Goal: Task Accomplishment & Management: Complete application form

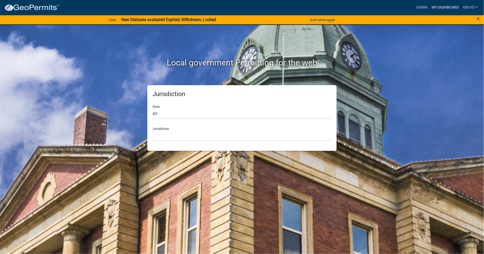
click at [441, 6] on link "My Dashboard" at bounding box center [444, 8] width 31 height 10
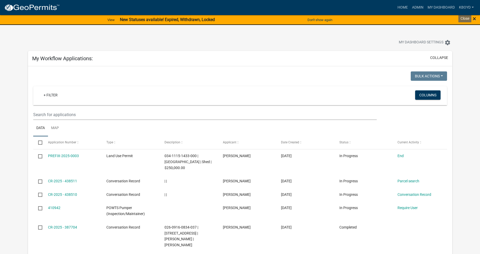
click at [473, 18] on span "×" at bounding box center [473, 18] width 3 height 7
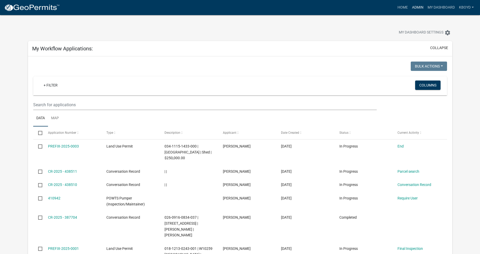
click at [418, 7] on link "Admin" at bounding box center [418, 8] width 16 height 10
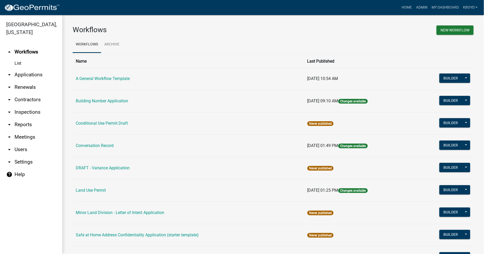
click at [23, 73] on link "arrow_drop_down Applications" at bounding box center [31, 74] width 62 height 12
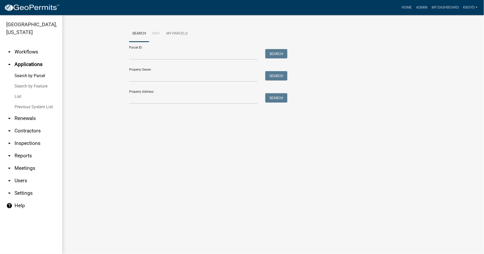
click at [22, 53] on link "arrow_drop_down Workflows" at bounding box center [31, 52] width 62 height 12
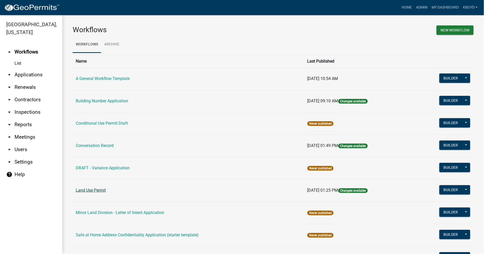
click at [84, 190] on link "Land Use Permit" at bounding box center [91, 189] width 30 height 5
click at [446, 188] on button "Builder" at bounding box center [450, 189] width 23 height 9
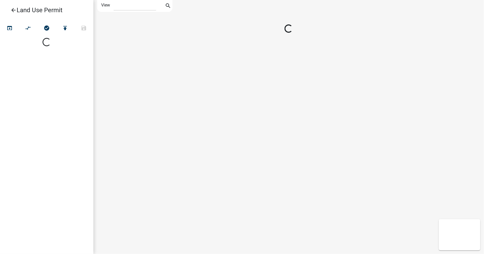
select select "1"
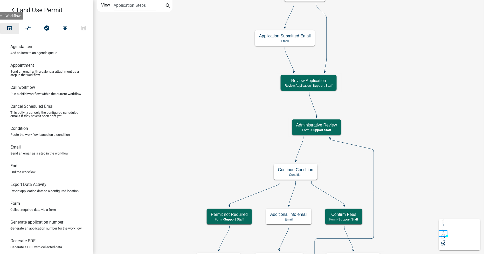
click at [9, 29] on icon "open_in_browser" at bounding box center [9, 28] width 6 height 7
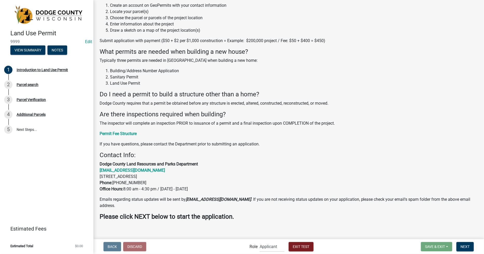
scroll to position [66, 0]
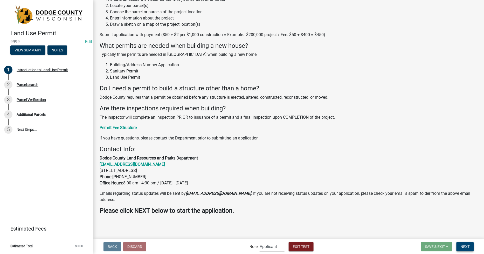
click at [463, 246] on span "Next" at bounding box center [464, 246] width 9 height 4
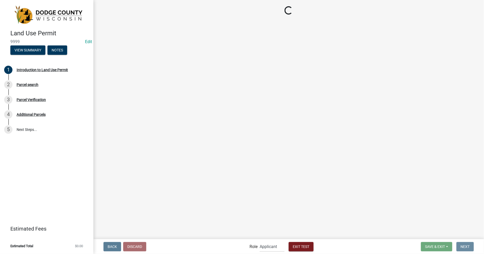
scroll to position [0, 0]
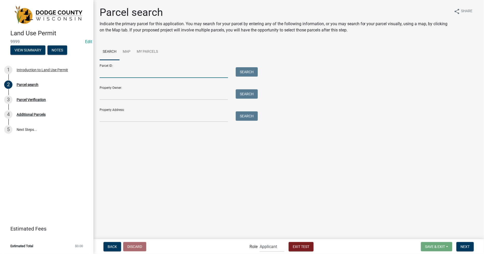
click at [100, 75] on input "Parcel ID:" at bounding box center [164, 72] width 128 height 11
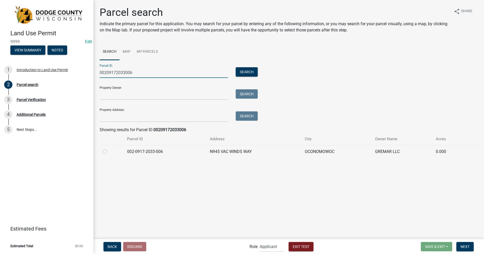
type input "00209172033006"
click at [109, 148] on label at bounding box center [109, 148] width 0 height 0
click at [109, 151] on input "radio" at bounding box center [110, 149] width 3 height 3
radio input "true"
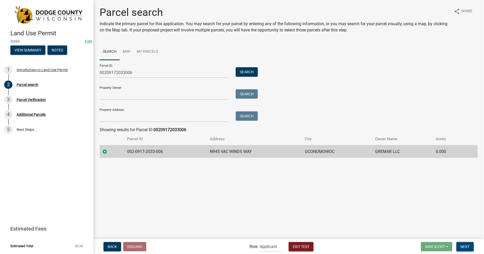
click at [463, 244] on span "Next" at bounding box center [464, 246] width 9 height 4
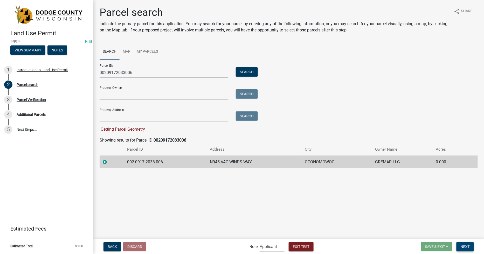
click at [463, 244] on span "Next" at bounding box center [464, 246] width 9 height 4
click at [317, 161] on td "OCONOMOWOC" at bounding box center [336, 161] width 71 height 13
click at [462, 245] on span "Next" at bounding box center [464, 246] width 9 height 4
click at [465, 248] on span "Next" at bounding box center [464, 246] width 9 height 4
click at [116, 164] on div at bounding box center [112, 162] width 18 height 6
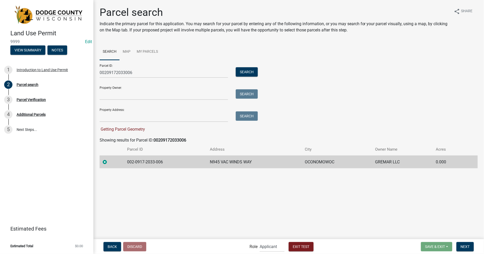
click at [103, 159] on div at bounding box center [112, 162] width 18 height 6
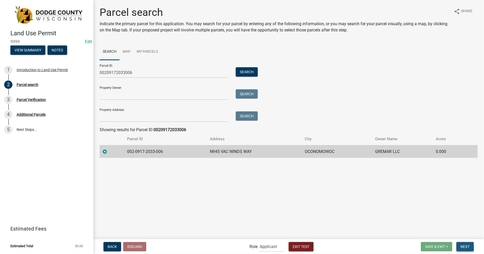
click at [462, 245] on span "Next" at bounding box center [464, 246] width 9 height 4
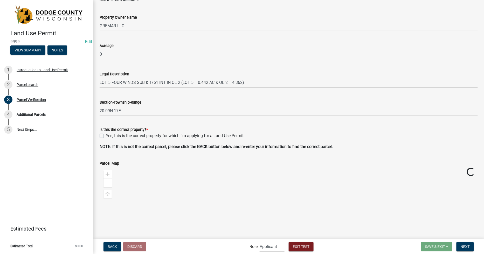
scroll to position [86, 0]
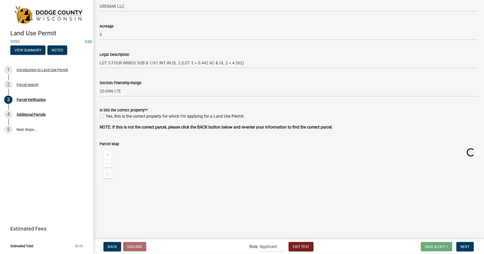
click at [106, 116] on label "Yes, this is the correct property for which I'm applying for a Land Use Permit." at bounding box center [175, 116] width 139 height 6
click at [106, 116] on input "Yes, this is the correct property for which I'm applying for a Land Use Permit." at bounding box center [107, 114] width 3 height 3
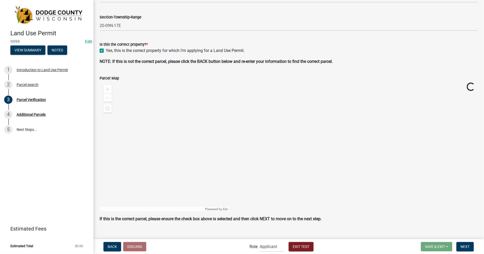
scroll to position [159, 0]
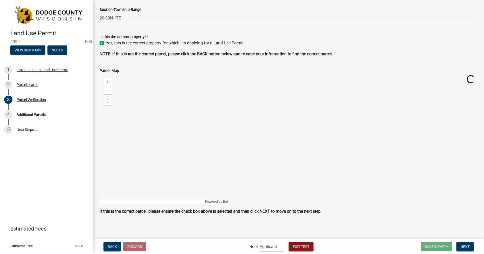
click at [106, 42] on label "Yes, this is the correct property for which I'm applying for a Land Use Permit." at bounding box center [175, 43] width 139 height 6
click at [106, 42] on input "Yes, this is the correct property for which I'm applying for a Land Use Permit." at bounding box center [107, 41] width 3 height 3
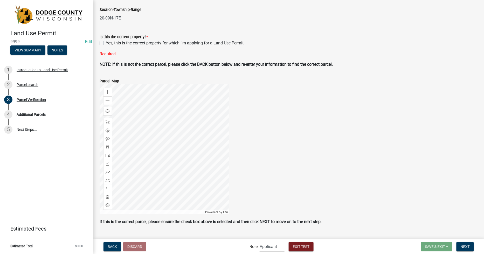
click at [106, 44] on label "Yes, this is the correct property for which I'm applying for a Land Use Permit." at bounding box center [175, 43] width 139 height 6
click at [106, 43] on input "Yes, this is the correct property for which I'm applying for a Land Use Permit." at bounding box center [107, 41] width 3 height 3
checkbox input "true"
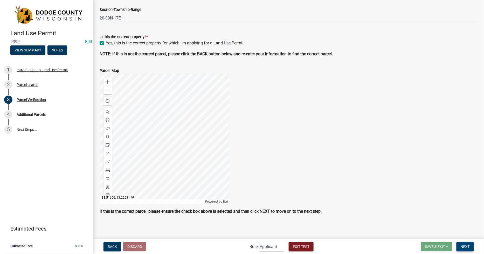
click at [472, 245] on button "Next" at bounding box center [464, 246] width 17 height 9
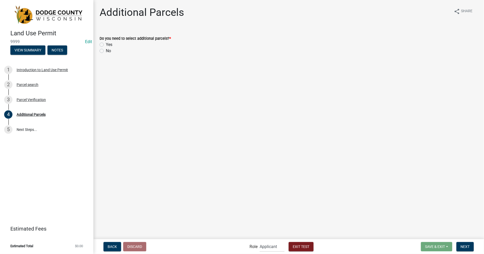
click at [106, 50] on label "No" at bounding box center [108, 51] width 5 height 6
click at [106, 50] on input "No" at bounding box center [107, 49] width 3 height 3
radio input "true"
click at [465, 246] on span "Next" at bounding box center [464, 246] width 9 height 4
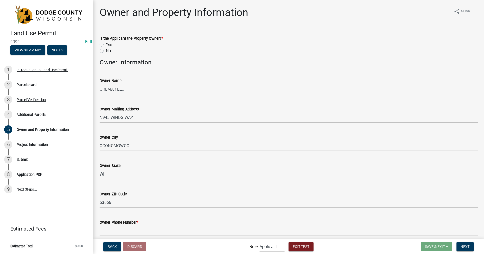
click at [106, 50] on label "No" at bounding box center [108, 51] width 5 height 6
click at [106, 50] on input "No" at bounding box center [107, 49] width 3 height 3
radio input "true"
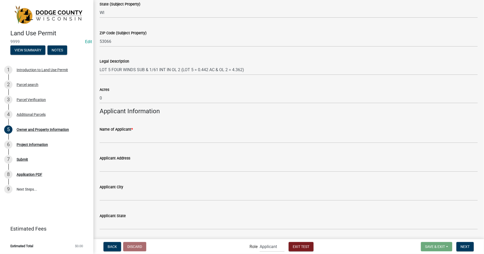
scroll to position [374, 0]
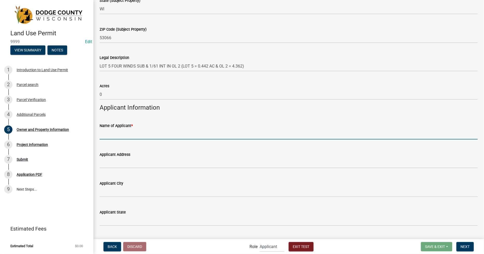
click at [103, 134] on input "Name of Applicant *" at bounding box center [289, 134] width 378 height 11
type input "[PERSON_NAME] CUSTOM HOMES"
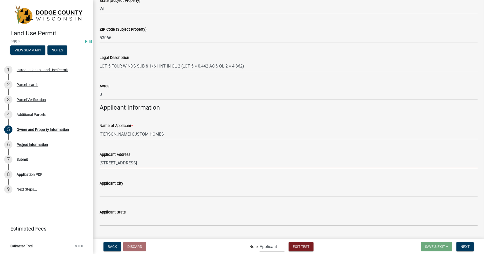
type input "[STREET_ADDRESS]"
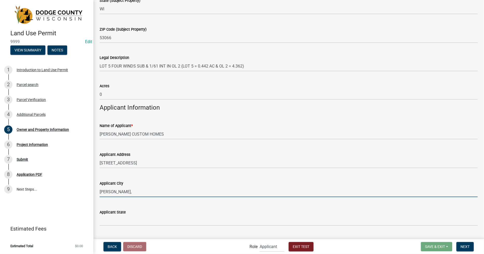
drag, startPoint x: 130, startPoint y: 192, endPoint x: 135, endPoint y: 191, distance: 5.6
click at [135, 191] on input "[PERSON_NAME]," at bounding box center [289, 191] width 378 height 11
type input "[PERSON_NAME] CREEK"
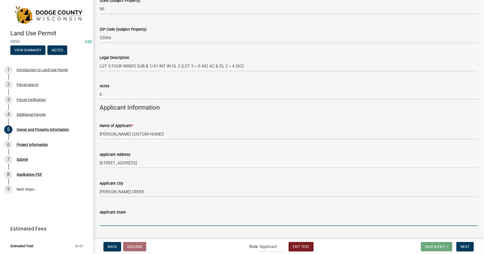
click at [108, 221] on input "Applicant State" at bounding box center [289, 220] width 378 height 11
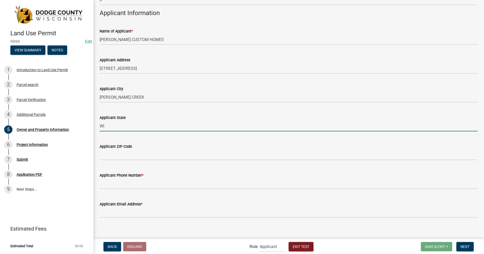
scroll to position [473, 0]
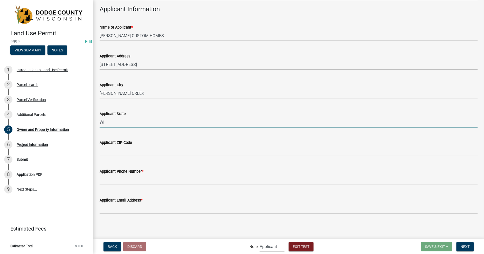
type input "WI"
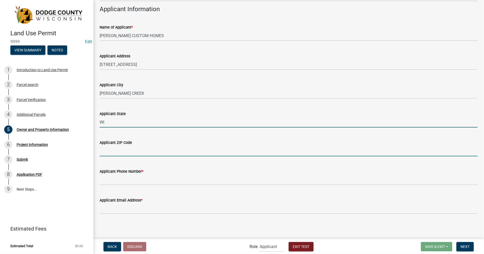
drag, startPoint x: 100, startPoint y: 146, endPoint x: 101, endPoint y: 149, distance: 2.7
click at [100, 148] on input "Applicant ZIP Code" at bounding box center [289, 150] width 378 height 11
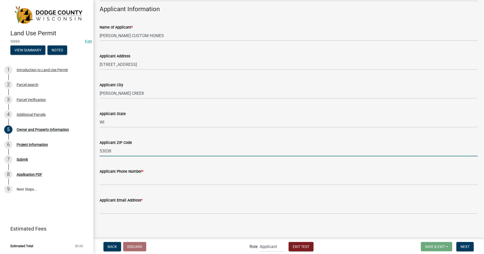
type input "53038"
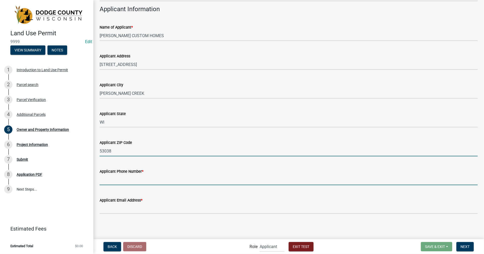
click at [104, 180] on input "Applicant Phone Number *" at bounding box center [289, 179] width 378 height 11
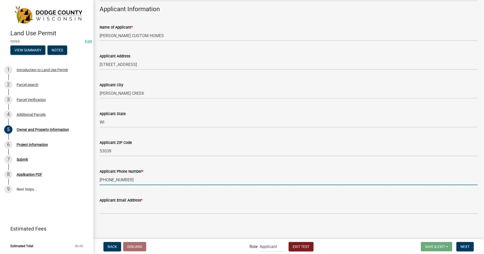
type input "[PHONE_NUMBER]"
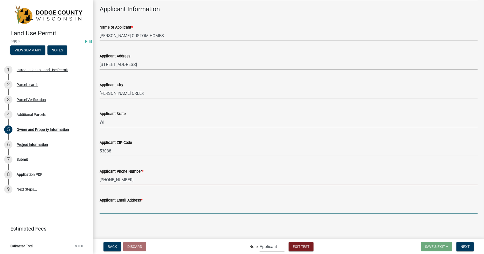
click at [118, 209] on input "Applicant Email Address *" at bounding box center [289, 208] width 378 height 11
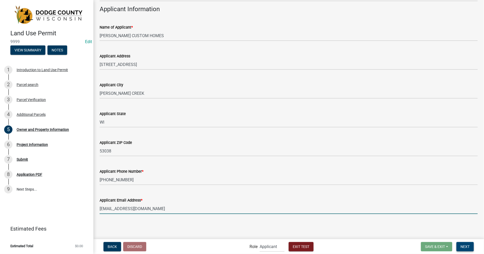
type input "[EMAIL_ADDRESS][DOMAIN_NAME]"
click at [463, 248] on span "Next" at bounding box center [464, 246] width 9 height 4
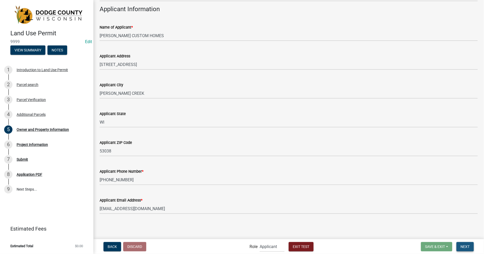
click at [468, 245] on span "Next" at bounding box center [464, 246] width 9 height 4
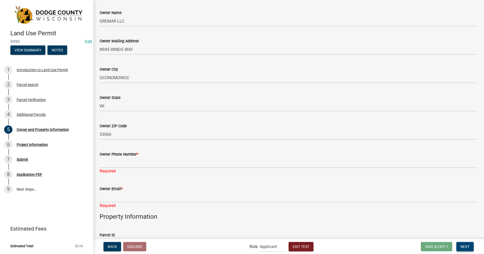
scroll to position [58, 0]
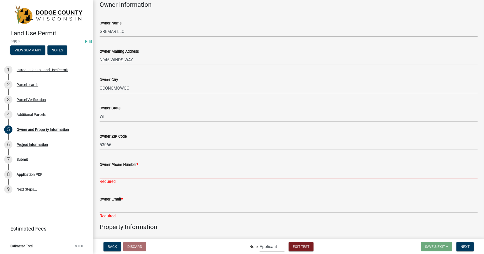
click at [105, 173] on input "Owner Phone Number *" at bounding box center [289, 172] width 378 height 11
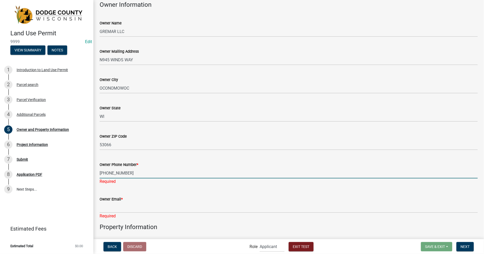
type input "[PHONE_NUMBER]"
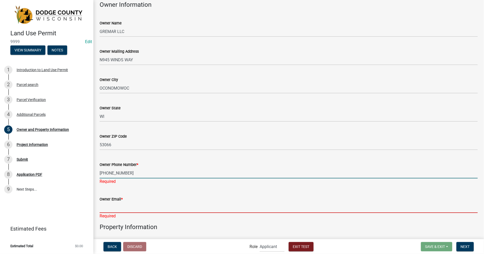
click at [108, 205] on input "Owner Email *" at bounding box center [289, 207] width 378 height 11
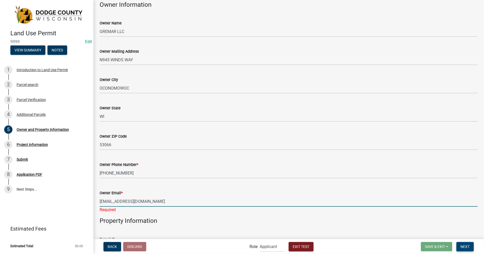
type input "[EMAIL_ADDRESS][DOMAIN_NAME]"
click at [464, 245] on span "Next" at bounding box center [464, 246] width 9 height 4
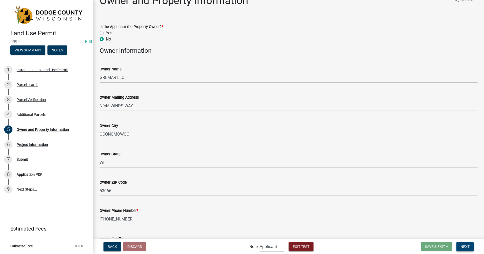
scroll to position [0, 0]
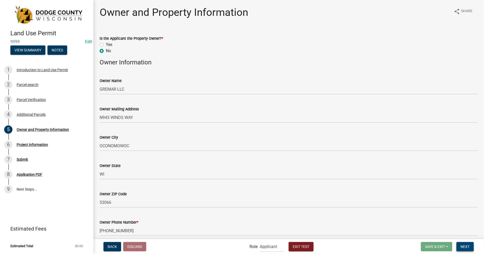
click at [467, 247] on span "Next" at bounding box center [464, 246] width 9 height 4
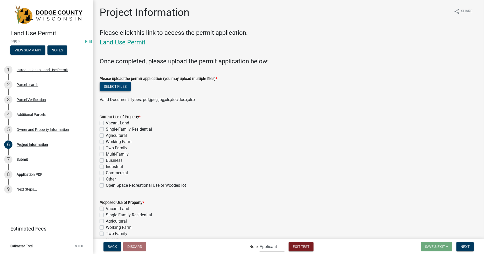
click at [108, 87] on button "Select files" at bounding box center [115, 86] width 31 height 9
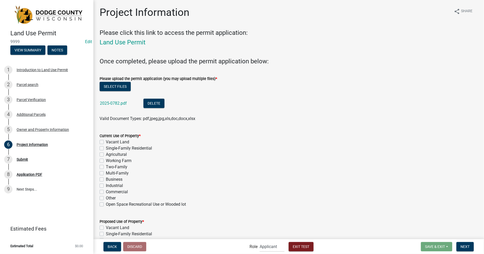
click at [106, 143] on label "Vacant Land" at bounding box center [117, 142] width 23 height 6
click at [106, 142] on input "Vacant Land" at bounding box center [107, 140] width 3 height 3
checkbox input "true"
checkbox input "false"
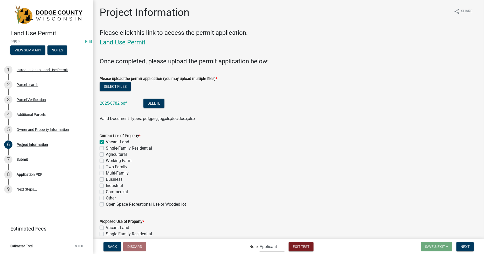
checkbox input "false"
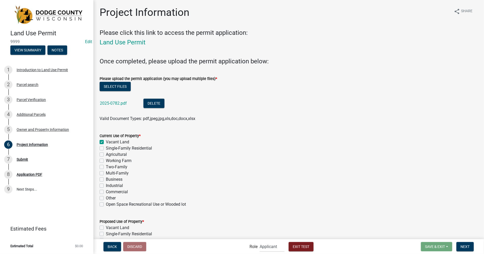
checkbox input "false"
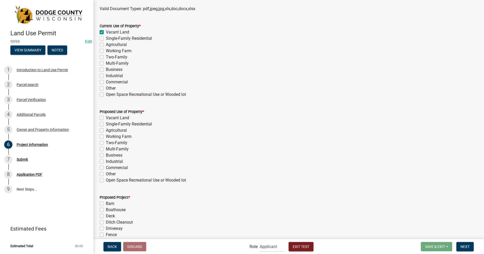
scroll to position [144, 0]
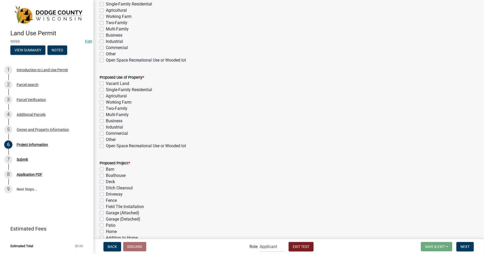
click at [106, 90] on label "Single-Family Residential" at bounding box center [129, 90] width 46 height 6
click at [106, 90] on input "Single-Family Residential" at bounding box center [107, 88] width 3 height 3
checkbox input "true"
checkbox input "false"
checkbox input "true"
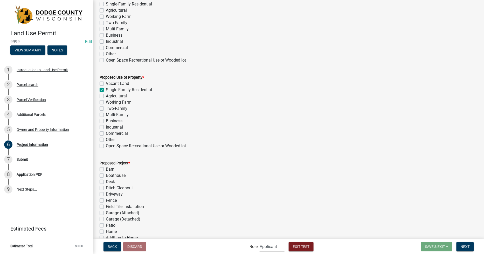
checkbox input "false"
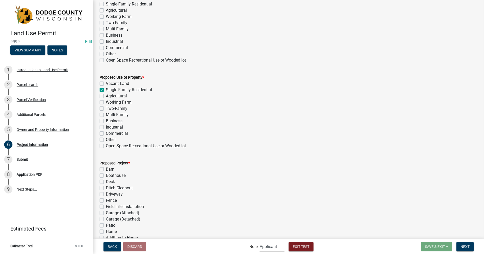
checkbox input "false"
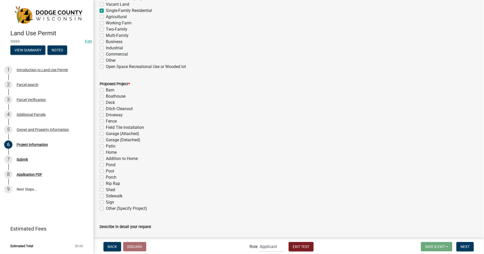
scroll to position [230, 0]
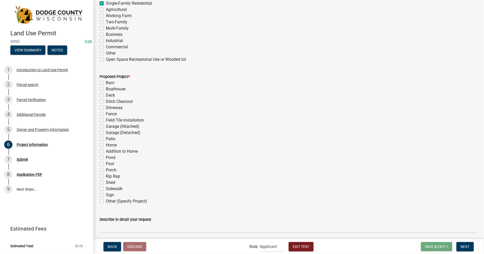
click at [106, 126] on label "Garage (Attached)" at bounding box center [122, 126] width 33 height 6
click at [106, 126] on input "Garage (Attached)" at bounding box center [107, 124] width 3 height 3
checkbox input "true"
checkbox input "false"
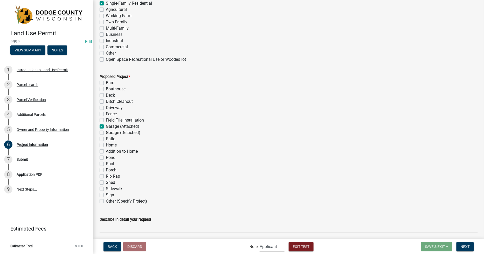
checkbox input "false"
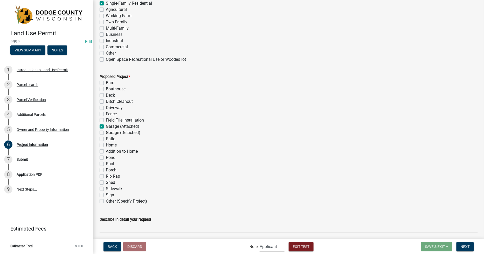
checkbox input "true"
checkbox input "false"
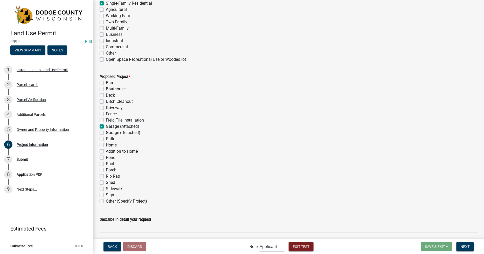
checkbox input "false"
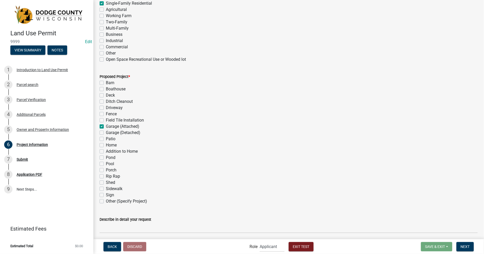
checkbox input "false"
click at [106, 144] on label "Home" at bounding box center [111, 145] width 11 height 6
click at [106, 144] on input "Home" at bounding box center [107, 143] width 3 height 3
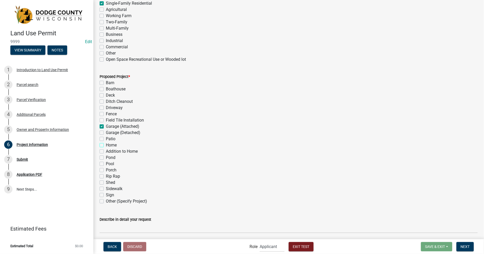
checkbox input "true"
checkbox input "false"
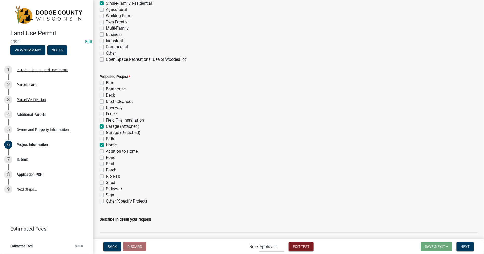
checkbox input "false"
checkbox input "true"
checkbox input "false"
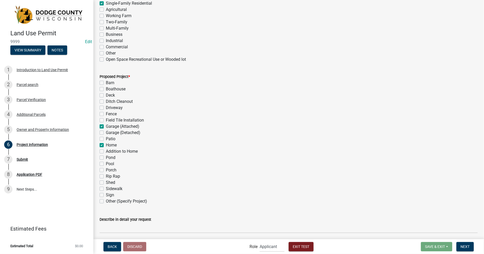
checkbox input "false"
checkbox input "true"
checkbox input "false"
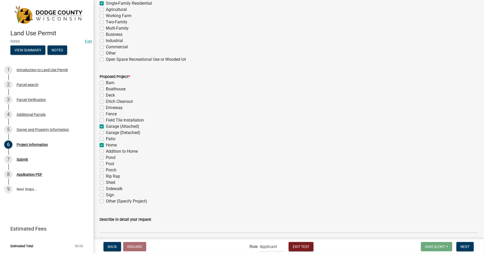
checkbox input "false"
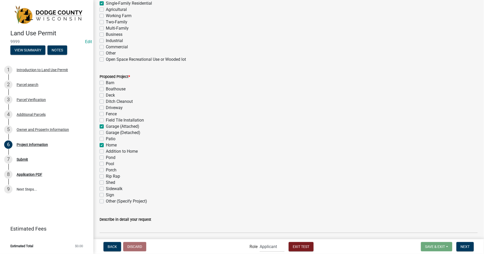
checkbox input "false"
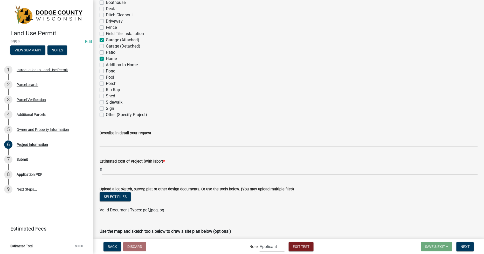
scroll to position [317, 0]
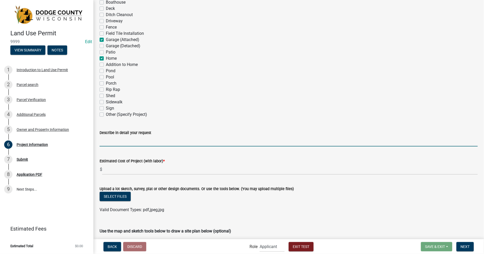
click at [104, 141] on input "Describe in detail your request" at bounding box center [289, 141] width 378 height 11
type input "B"
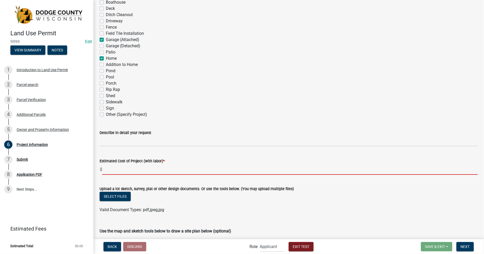
click at [105, 171] on input "text" at bounding box center [289, 169] width 375 height 11
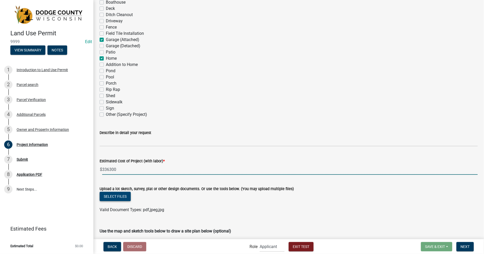
scroll to position [374, 0]
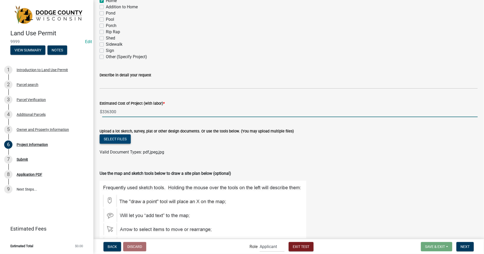
type input "336300"
click at [113, 139] on button "Select files" at bounding box center [115, 138] width 31 height 9
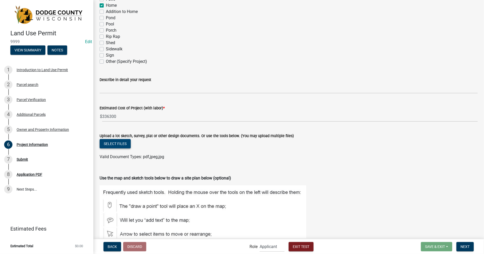
scroll to position [403, 0]
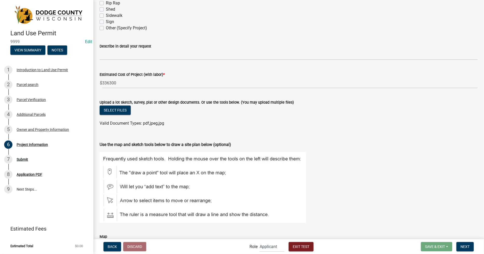
click at [349, 177] on figure at bounding box center [289, 187] width 378 height 71
click at [114, 109] on button "Select files" at bounding box center [115, 109] width 31 height 9
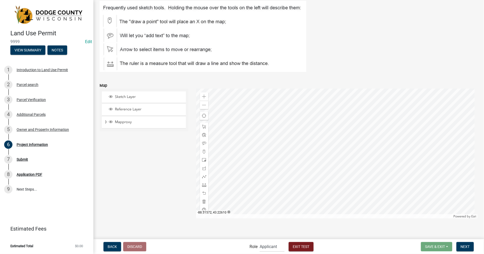
scroll to position [578, 0]
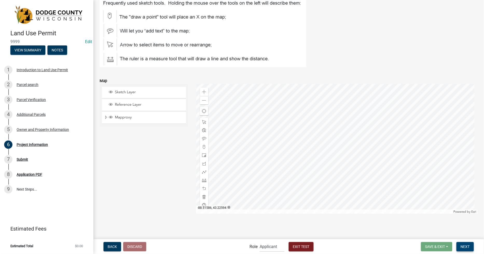
click at [465, 244] on span "Next" at bounding box center [464, 246] width 9 height 4
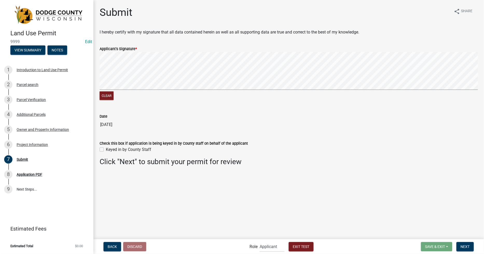
click at [106, 150] on label "Keyed in by County Staff" at bounding box center [128, 149] width 45 height 6
click at [106, 150] on input "Keyed in by County Staff" at bounding box center [107, 147] width 3 height 3
checkbox input "true"
click at [461, 245] on span "Next" at bounding box center [464, 246] width 9 height 4
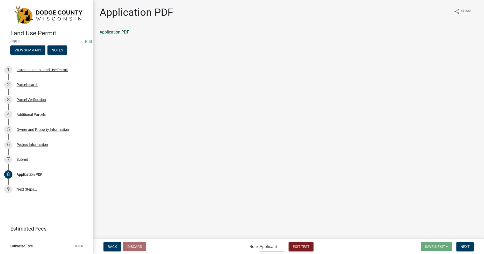
click at [116, 34] on link "Application PDF" at bounding box center [115, 32] width 30 height 5
click at [466, 247] on span "Next" at bounding box center [464, 246] width 9 height 4
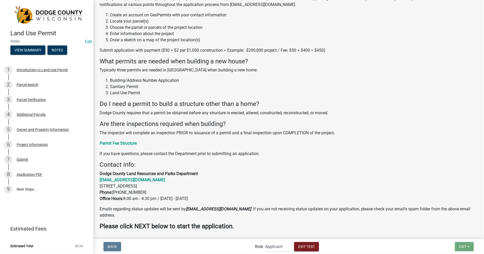
scroll to position [106, 0]
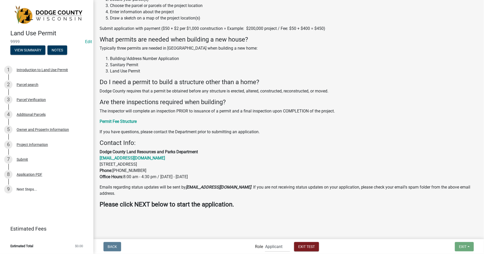
click at [257, 247] on label "Role" at bounding box center [259, 246] width 8 height 4
click at [303, 244] on span "Exit Test" at bounding box center [306, 246] width 17 height 4
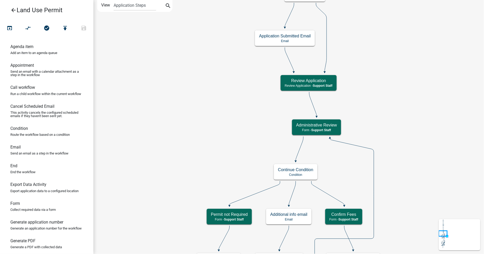
click at [103, 6] on label "View" at bounding box center [105, 5] width 9 height 10
click at [114, 6] on select "Application Steps Post Application Steps" at bounding box center [135, 5] width 42 height 11
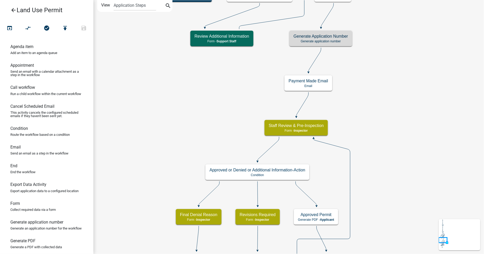
click at [347, 115] on icon "Start Start - Applicant Owner and Property Information Form - Applicant Parcel …" at bounding box center [289, 246] width 390 height 493
click at [342, 42] on p "Generate application number" at bounding box center [320, 41] width 54 height 4
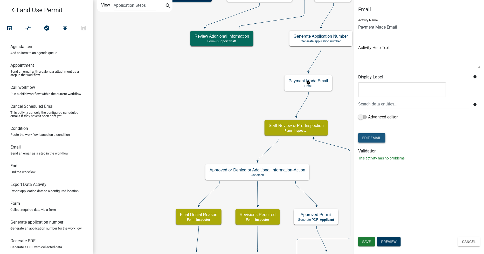
click at [368, 137] on button "Edit Email" at bounding box center [371, 137] width 27 height 9
select select "02c2448f-b543-48d3-a772-1f824279184c"
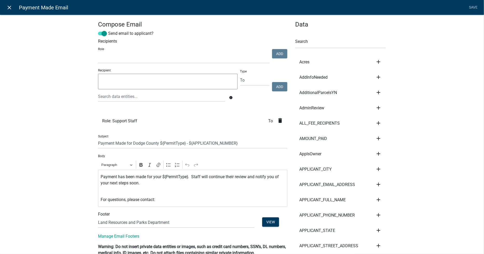
click at [10, 8] on icon "close" at bounding box center [9, 7] width 6 height 6
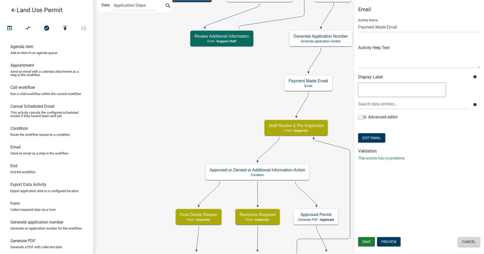
click at [471, 241] on button "Cancel" at bounding box center [469, 241] width 22 height 9
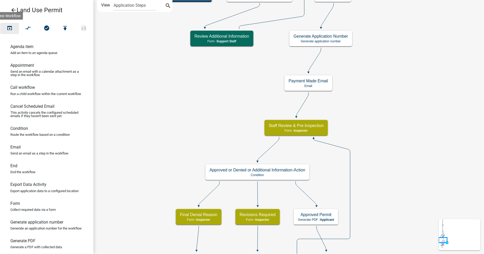
click at [11, 29] on icon "open_in_browser" at bounding box center [9, 28] width 6 height 7
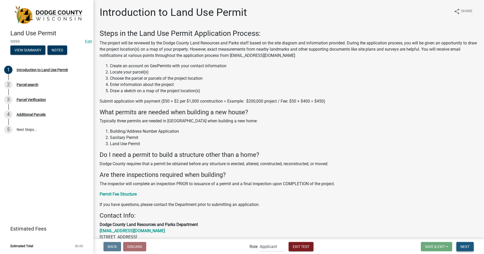
click at [467, 244] on span "Next" at bounding box center [464, 246] width 9 height 4
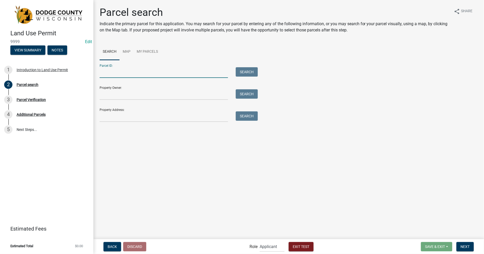
click at [102, 73] on input "Parcel ID:" at bounding box center [164, 72] width 128 height 11
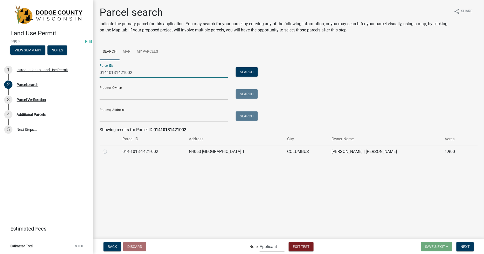
type input "01410131421002"
click at [109, 148] on label at bounding box center [109, 148] width 0 height 0
click at [109, 151] on input "radio" at bounding box center [110, 149] width 3 height 3
radio input "true"
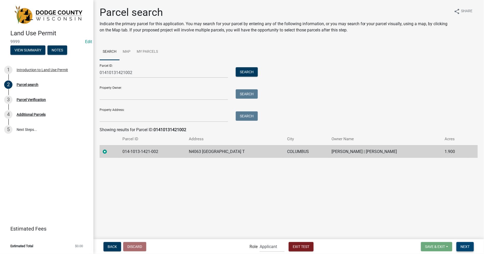
click at [464, 247] on span "Next" at bounding box center [464, 246] width 9 height 4
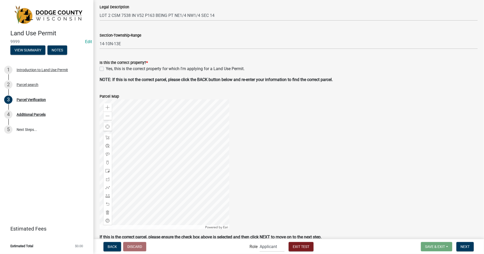
scroll to position [144, 0]
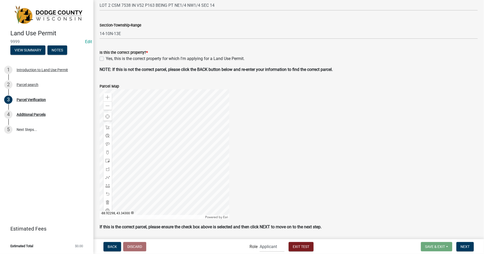
click at [102, 61] on div "Yes, this is the correct property for which I'm applying for a Land Use Permit." at bounding box center [289, 58] width 378 height 6
click at [106, 59] on label "Yes, this is the correct property for which I'm applying for a Land Use Permit." at bounding box center [175, 58] width 139 height 6
click at [106, 59] on input "Yes, this is the correct property for which I'm applying for a Land Use Permit." at bounding box center [107, 56] width 3 height 3
checkbox input "true"
click at [465, 243] on button "Next" at bounding box center [464, 246] width 17 height 9
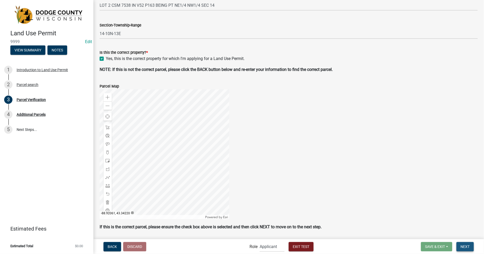
scroll to position [0, 0]
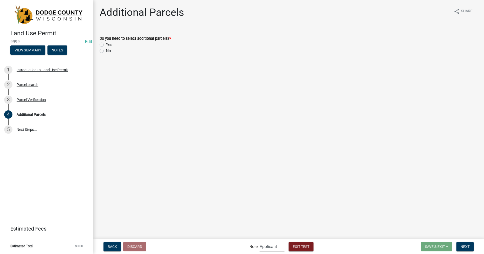
click at [106, 51] on label "No" at bounding box center [108, 51] width 5 height 6
click at [106, 51] on input "No" at bounding box center [107, 49] width 3 height 3
radio input "true"
click at [463, 245] on span "Next" at bounding box center [464, 246] width 9 height 4
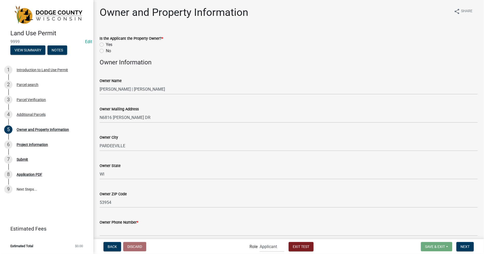
click at [106, 45] on label "Yes" at bounding box center [109, 44] width 6 height 6
click at [106, 45] on input "Yes" at bounding box center [107, 42] width 3 height 3
radio input "true"
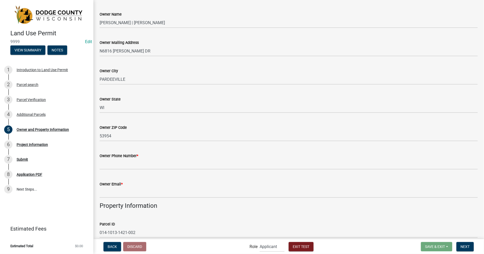
scroll to position [86, 0]
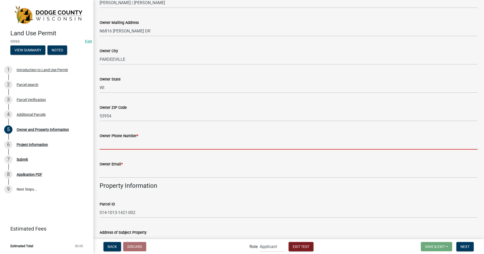
click at [106, 145] on input "Owner Phone Number *" at bounding box center [289, 144] width 378 height 11
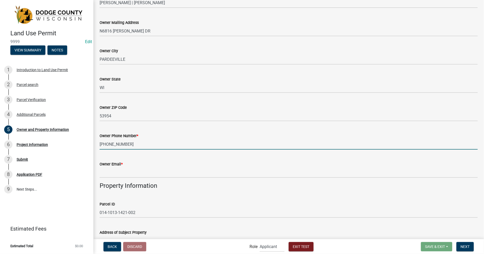
type input "[PHONE_NUMBER]"
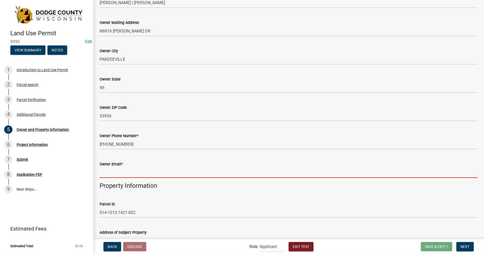
click at [115, 174] on input "Owner Email *" at bounding box center [289, 172] width 378 height 11
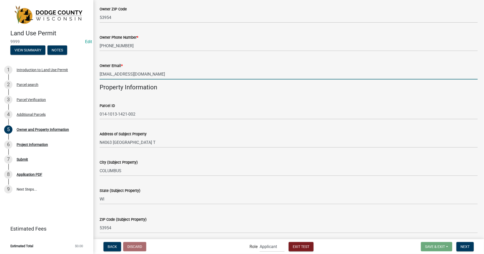
scroll to position [156, 0]
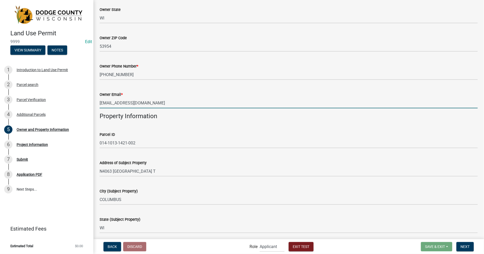
type input "[EMAIL_ADDRESS][DOMAIN_NAME]"
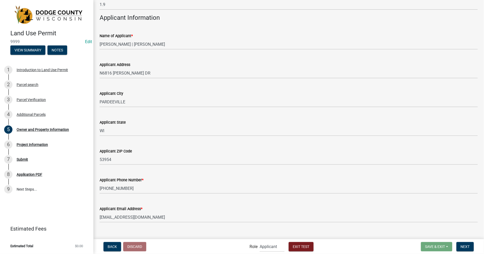
scroll to position [473, 0]
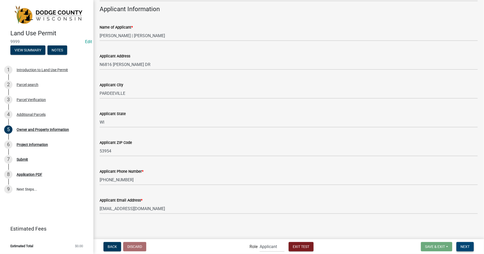
click at [462, 246] on span "Next" at bounding box center [464, 246] width 9 height 4
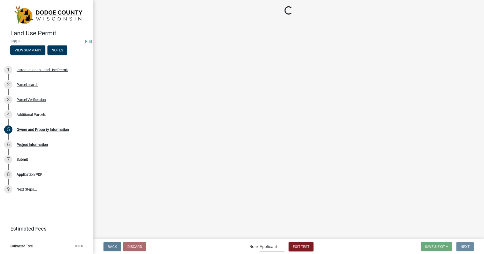
scroll to position [0, 0]
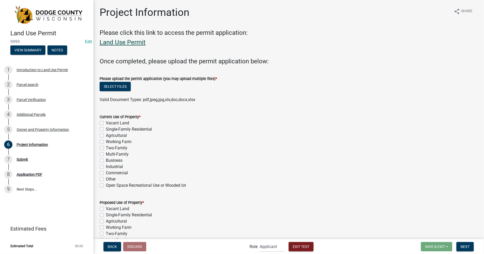
click at [123, 42] on link "Land Use Permit" at bounding box center [123, 42] width 46 height 7
click at [116, 86] on button "Select files" at bounding box center [115, 86] width 31 height 9
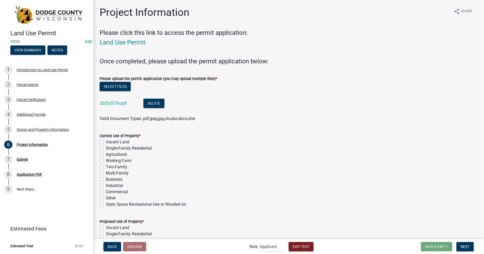
click at [106, 142] on label "Vacant Land" at bounding box center [117, 142] width 23 height 6
click at [106, 142] on input "Vacant Land" at bounding box center [107, 140] width 3 height 3
checkbox input "true"
checkbox input "false"
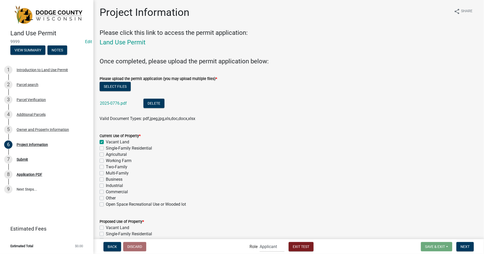
checkbox input "false"
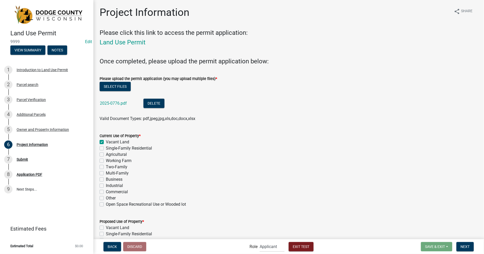
checkbox input "false"
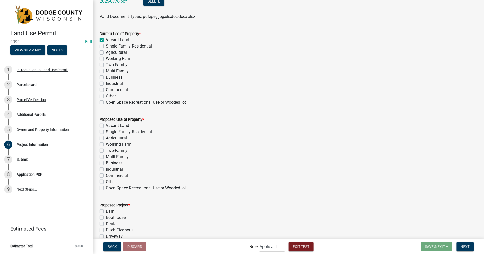
scroll to position [115, 0]
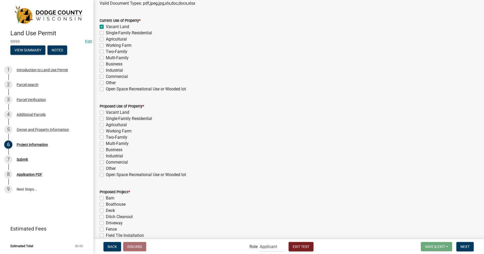
click at [106, 119] on label "Single-Family Residential" at bounding box center [129, 118] width 46 height 6
click at [106, 119] on input "Single-Family Residential" at bounding box center [107, 116] width 3 height 3
checkbox input "true"
checkbox input "false"
checkbox input "true"
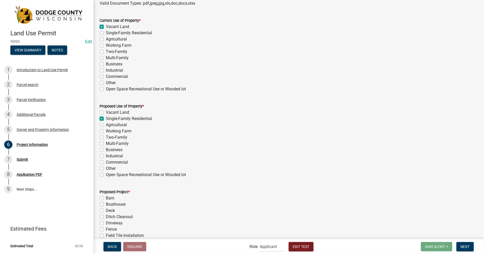
checkbox input "false"
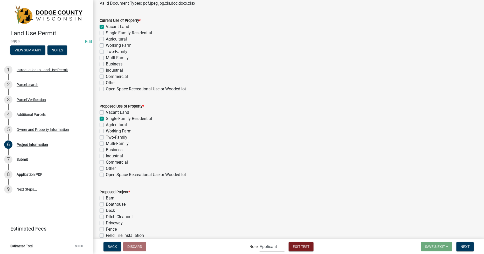
checkbox input "false"
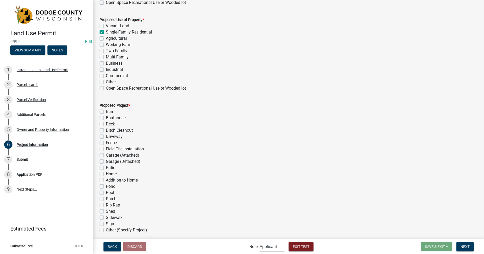
scroll to position [230, 0]
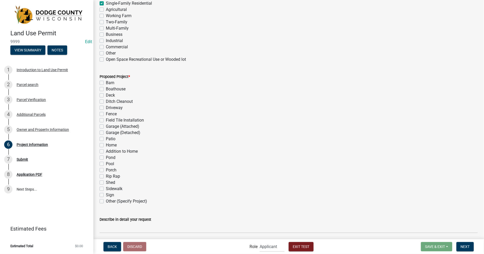
click at [106, 181] on label "Shed" at bounding box center [110, 182] width 9 height 6
click at [106, 181] on input "Shed" at bounding box center [107, 180] width 3 height 3
checkbox input "true"
checkbox input "false"
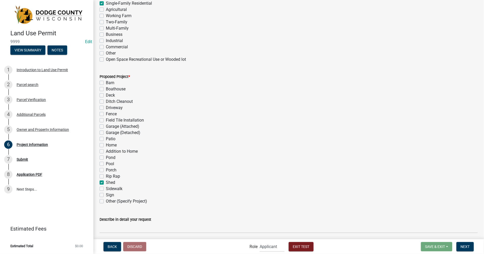
checkbox input "false"
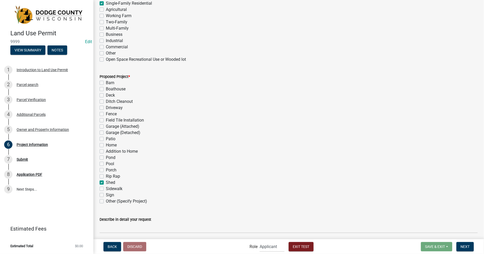
checkbox input "false"
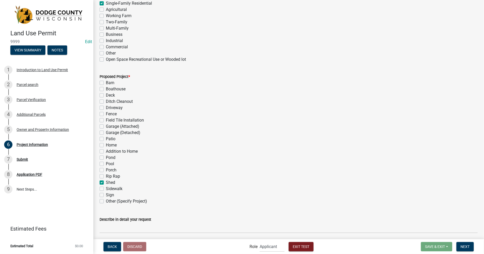
checkbox input "false"
checkbox input "true"
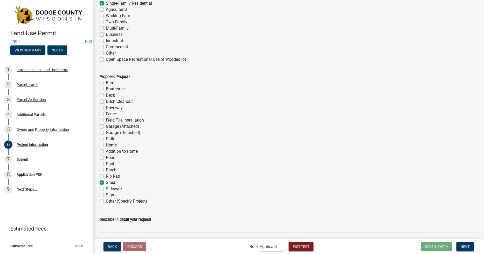
checkbox input "false"
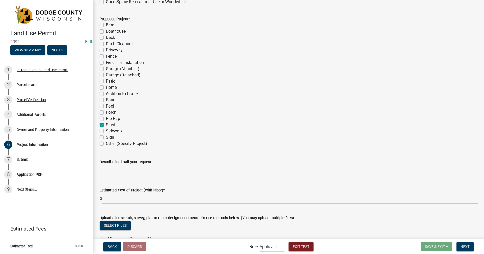
scroll to position [317, 0]
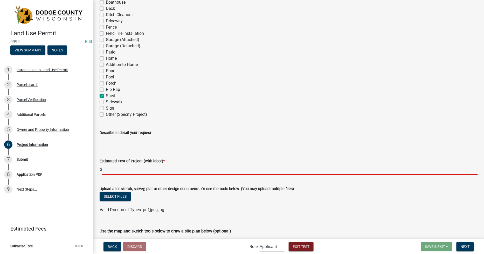
click at [107, 170] on input "text" at bounding box center [289, 169] width 375 height 11
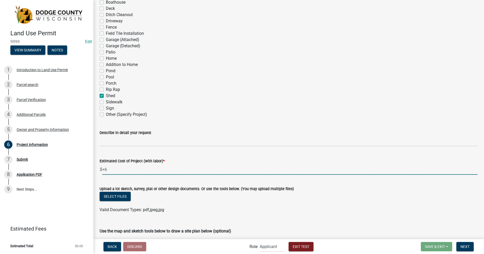
type input "+"
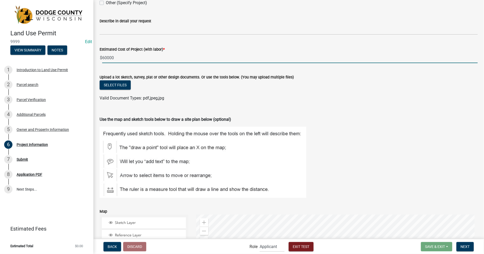
scroll to position [432, 0]
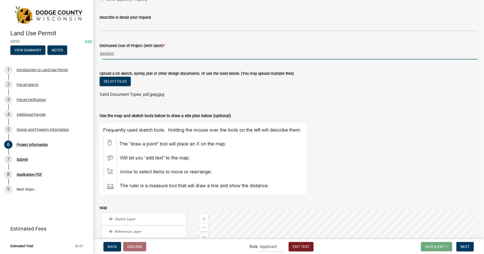
type input "60000"
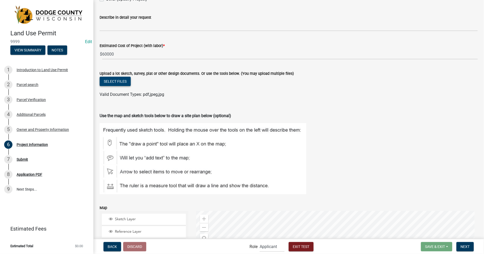
click at [121, 83] on button "Select files" at bounding box center [115, 80] width 31 height 9
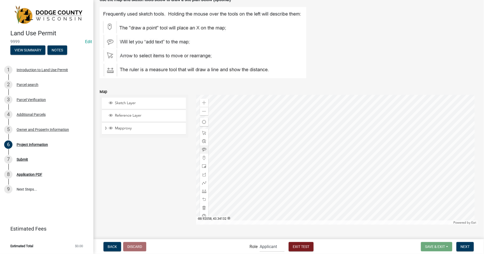
scroll to position [578, 0]
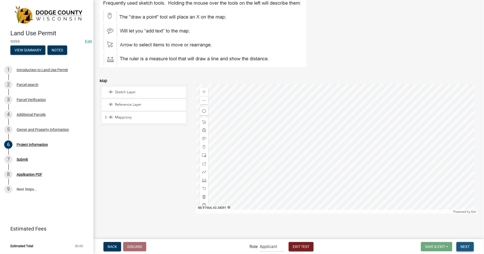
click at [463, 245] on span "Next" at bounding box center [464, 246] width 9 height 4
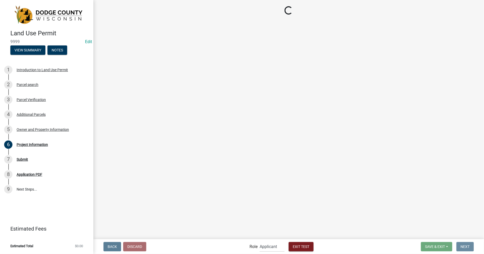
scroll to position [0, 0]
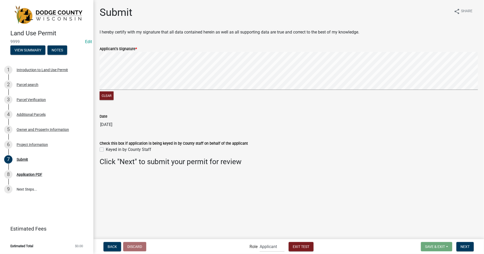
click at [154, 74] on form "Applicant's Signature * Clear" at bounding box center [289, 70] width 378 height 62
click at [106, 150] on label "Keyed in by County Staff" at bounding box center [128, 149] width 45 height 6
click at [106, 150] on input "Keyed in by County Staff" at bounding box center [107, 147] width 3 height 3
checkbox input "true"
click at [467, 245] on span "Next" at bounding box center [464, 246] width 9 height 4
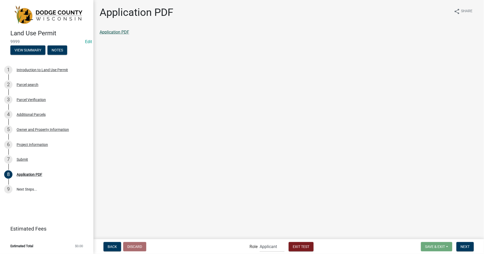
click at [115, 31] on link "Application PDF" at bounding box center [115, 32] width 30 height 5
click at [31, 188] on link "9 Next Steps..." at bounding box center [46, 189] width 93 height 15
click at [463, 247] on span "Next" at bounding box center [464, 246] width 9 height 4
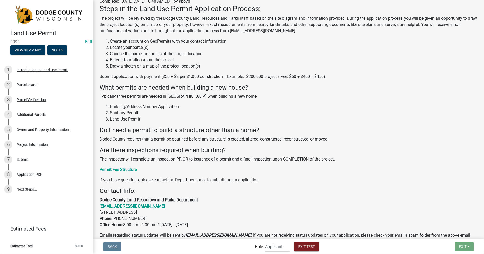
scroll to position [86, 0]
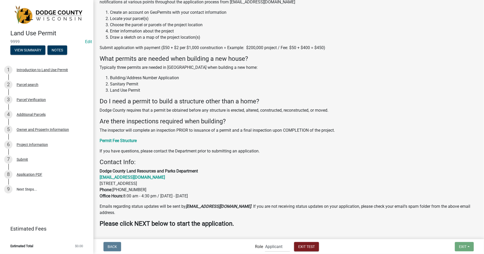
click at [257, 247] on label "Role" at bounding box center [259, 246] width 8 height 4
click at [265, 247] on span "Applicant Support Staff Admin Inspector" at bounding box center [277, 246] width 29 height 11
click at [259, 247] on label "Role" at bounding box center [259, 246] width 8 height 4
click at [278, 247] on select "Applicant Support Staff Admin Inspector" at bounding box center [277, 246] width 25 height 11
click at [265, 241] on select "Applicant Support Staff Admin Inspector" at bounding box center [277, 246] width 25 height 11
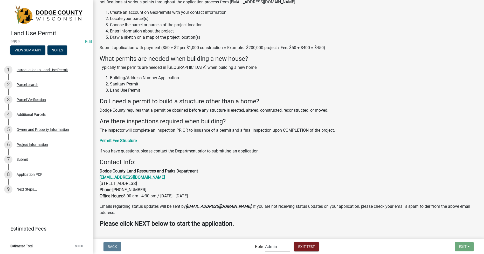
scroll to position [0, 0]
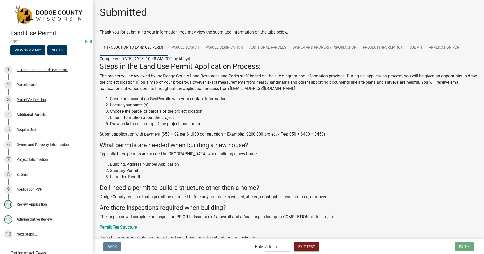
click at [275, 248] on select "Applicant Support Staff Admin Inspector" at bounding box center [277, 246] width 25 height 11
select select "bacaab95-4761-470e-9b0d-34e4bf51f11a"
click at [265, 241] on select "Applicant Support Staff Admin Inspector" at bounding box center [277, 246] width 25 height 11
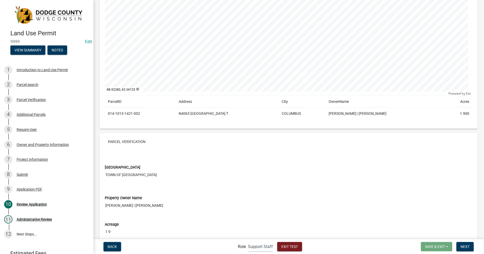
scroll to position [144, 0]
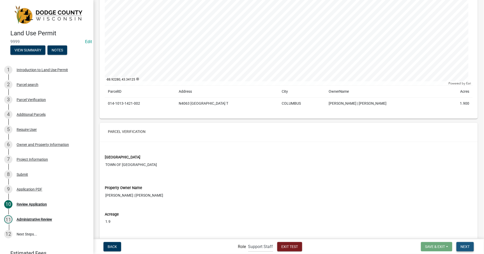
click at [470, 244] on button "Next" at bounding box center [464, 246] width 17 height 9
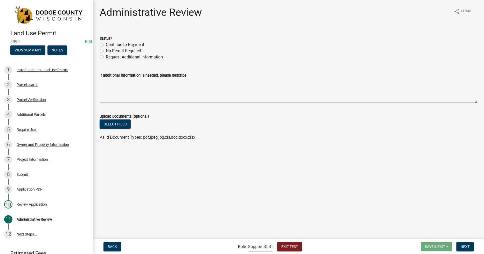
click at [106, 46] on label "Continue to Payment" at bounding box center [125, 44] width 38 height 6
click at [106, 45] on input "Continue to Payment" at bounding box center [107, 42] width 3 height 3
radio input "true"
click at [462, 247] on span "Next" at bounding box center [464, 246] width 9 height 4
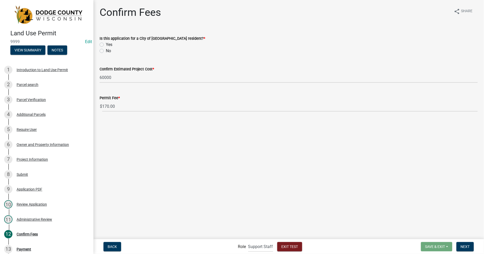
click at [106, 51] on label "No" at bounding box center [108, 51] width 5 height 6
click at [106, 51] on input "No" at bounding box center [107, 49] width 3 height 3
radio input "true"
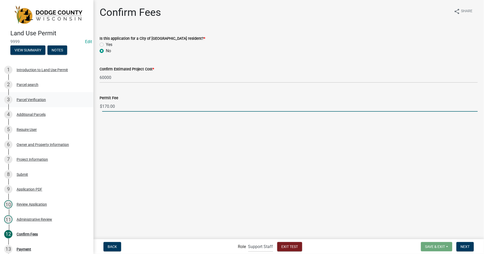
drag, startPoint x: 116, startPoint y: 106, endPoint x: 69, endPoint y: 105, distance: 46.7
click at [70, 105] on div "Land Use Permit 9999 Edit View Summary Notes 1 Introduction to Land Use Permit …" at bounding box center [242, 127] width 484 height 254
type input "0"
click at [465, 247] on span "Next" at bounding box center [464, 246] width 9 height 4
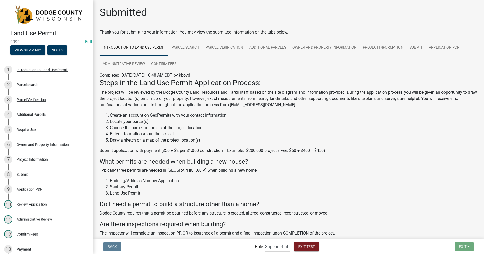
click at [275, 246] on select "Applicant Support Staff Admin Inspector" at bounding box center [277, 246] width 25 height 11
click at [265, 241] on select "Applicant Support Staff Admin Inspector" at bounding box center [277, 246] width 25 height 11
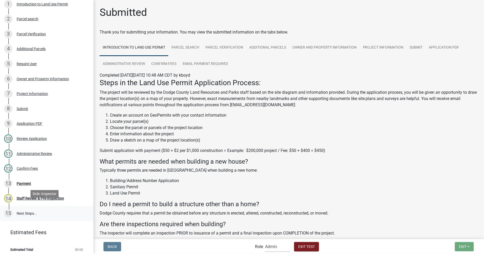
scroll to position [78, 0]
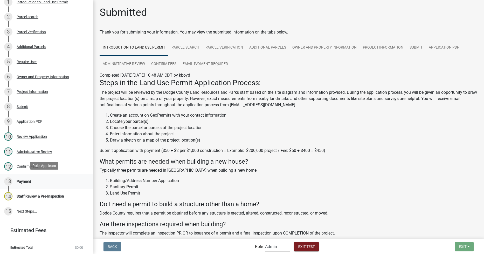
click at [22, 181] on div "Payment" at bounding box center [24, 181] width 15 height 4
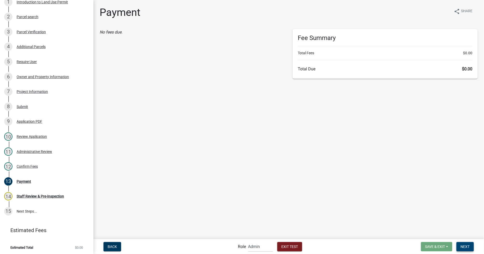
click at [468, 247] on span "Next" at bounding box center [464, 246] width 9 height 4
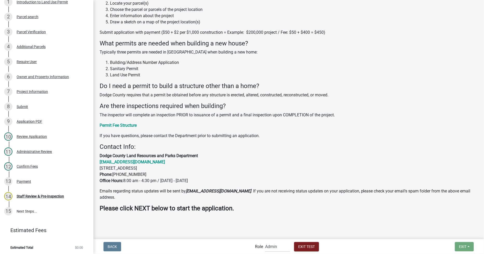
scroll to position [122, 0]
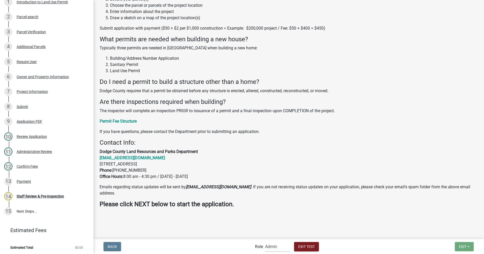
click at [271, 246] on select "Applicant Support Staff Admin Inspector" at bounding box center [277, 246] width 25 height 11
click at [265, 241] on select "Applicant Support Staff Admin Inspector" at bounding box center [277, 246] width 25 height 11
click at [277, 244] on select "Applicant Support Staff Admin Inspector" at bounding box center [277, 246] width 25 height 11
select select "842a7722-b4d0-4a2d-bccb-f8824be455d2"
click at [265, 241] on select "Applicant Support Staff Admin Inspector" at bounding box center [277, 246] width 25 height 11
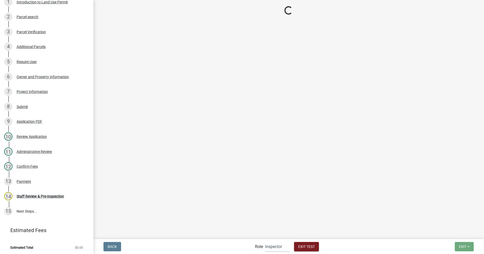
scroll to position [0, 0]
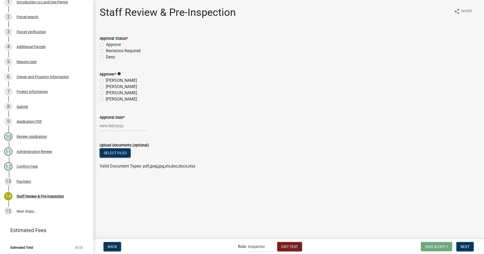
click at [106, 44] on label "Approve" at bounding box center [113, 44] width 15 height 6
click at [106, 44] on input "Approve" at bounding box center [107, 42] width 3 height 3
radio input "true"
click at [106, 92] on label "[PERSON_NAME]" at bounding box center [121, 93] width 31 height 6
click at [106, 92] on input "[PERSON_NAME]" at bounding box center [107, 91] width 3 height 3
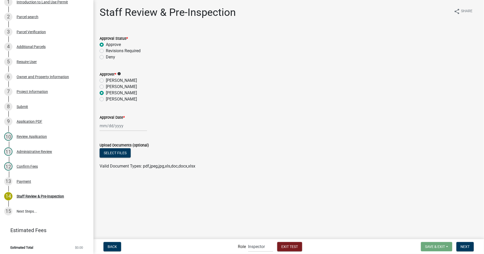
radio input "true"
click at [100, 124] on input "Approval Date *" at bounding box center [123, 125] width 47 height 11
select select "8"
select select "2025"
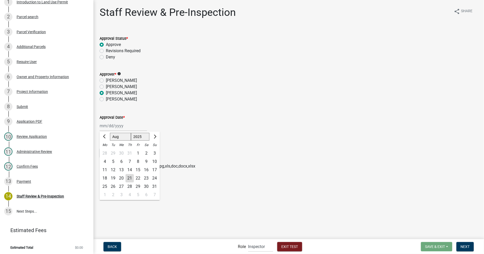
click at [129, 179] on div "21" at bounding box center [129, 178] width 8 height 8
type input "[DATE]"
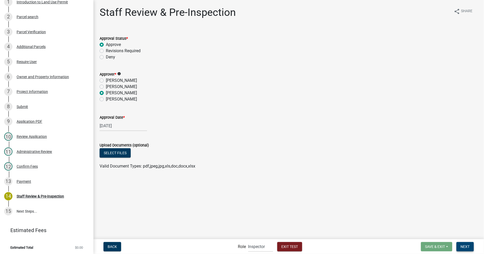
click at [464, 244] on span "Next" at bounding box center [464, 246] width 9 height 4
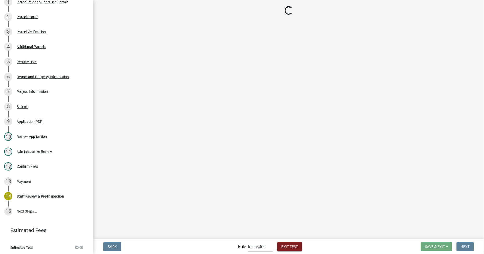
select select "fe08f780-4a60-4fd6-aa75-ac149b195867"
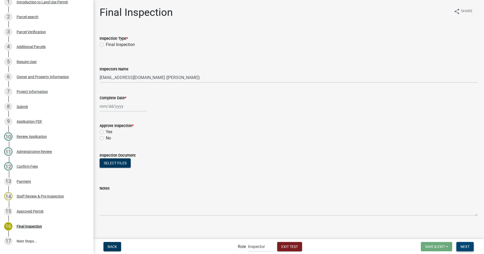
scroll to position [108, 0]
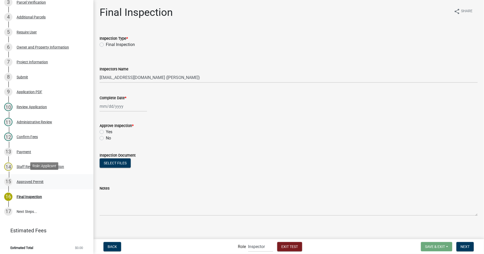
click at [22, 180] on div "Approved Permit" at bounding box center [30, 182] width 27 height 4
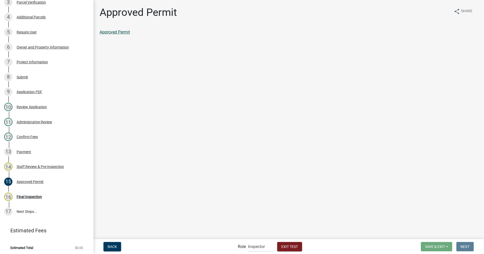
click at [106, 31] on link "Approved Permit" at bounding box center [115, 32] width 30 height 5
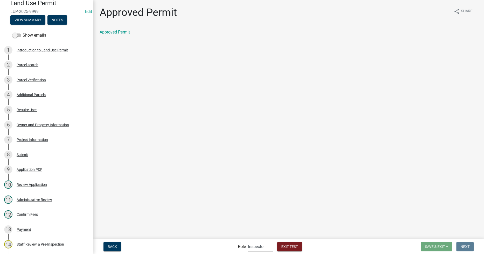
scroll to position [0, 0]
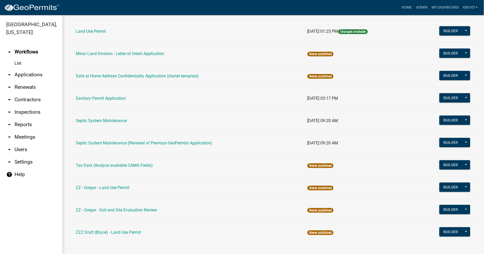
scroll to position [163, 0]
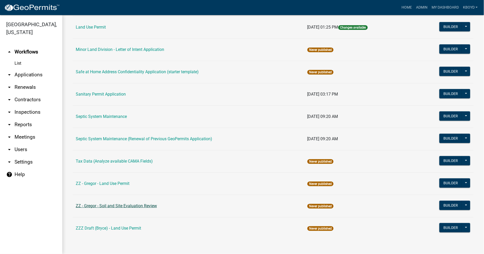
click at [119, 206] on link "ZZ - Gregor - Soil and Site Evaluation Review" at bounding box center [116, 205] width 81 height 5
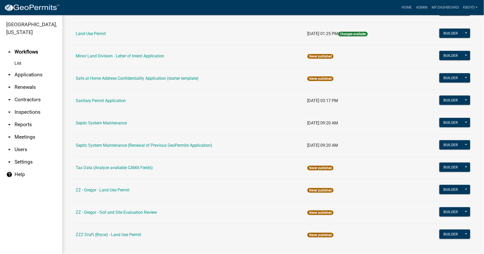
scroll to position [163, 0]
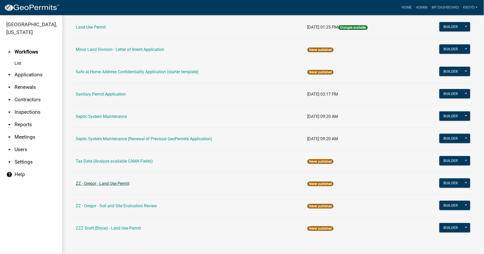
click at [100, 182] on link "ZZ - Gregor - Land Use Permit" at bounding box center [103, 183] width 54 height 5
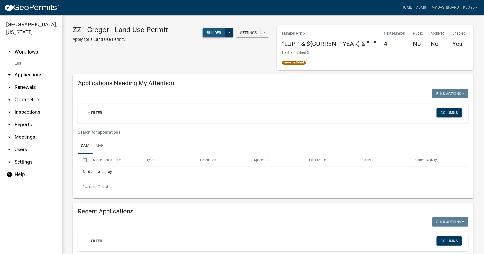
click at [209, 33] on button "Builder" at bounding box center [213, 32] width 23 height 9
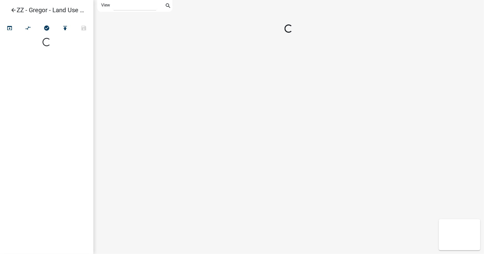
select select "1"
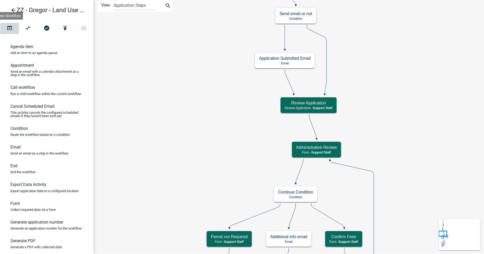
click at [10, 26] on icon "open_in_browser" at bounding box center [9, 28] width 6 height 7
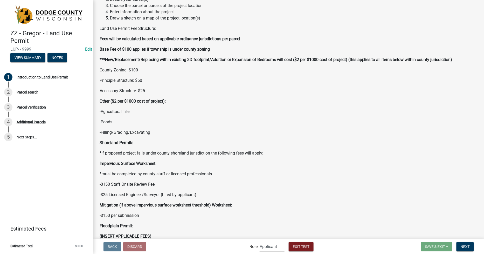
scroll to position [86, 0]
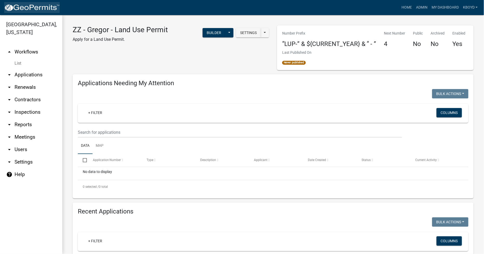
click at [26, 6] on img at bounding box center [31, 8] width 55 height 8
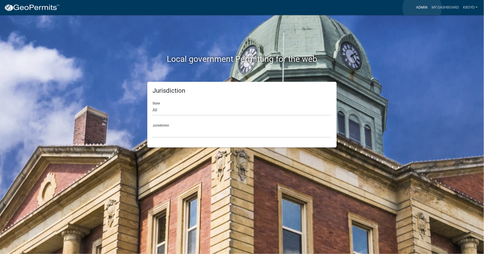
click at [422, 8] on link "Admin" at bounding box center [422, 8] width 16 height 10
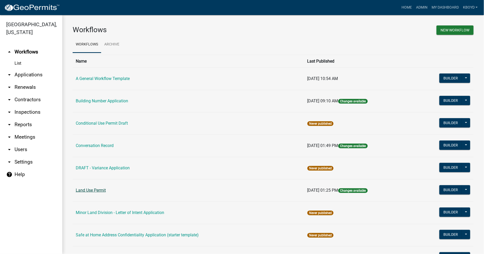
click at [89, 191] on link "Land Use Permit" at bounding box center [91, 189] width 30 height 5
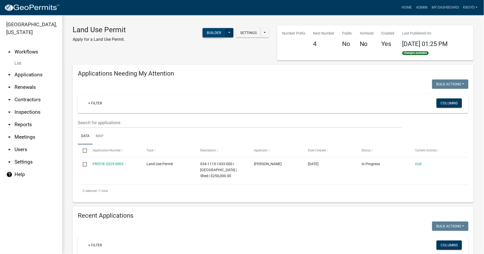
click at [215, 32] on button "Builder" at bounding box center [213, 32] width 23 height 9
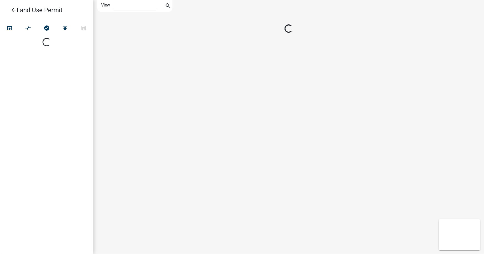
select select "1"
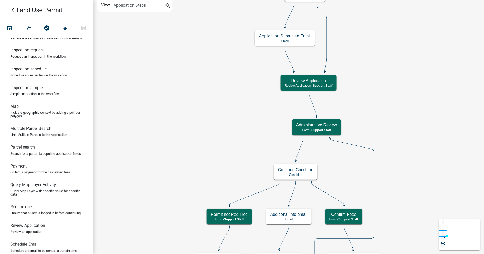
scroll to position [288, 0]
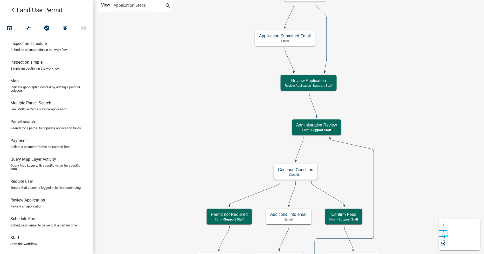
click at [19, 143] on h6 "Payment" at bounding box center [18, 140] width 16 height 5
click at [18, 143] on h6 "Payment" at bounding box center [18, 140] width 16 height 5
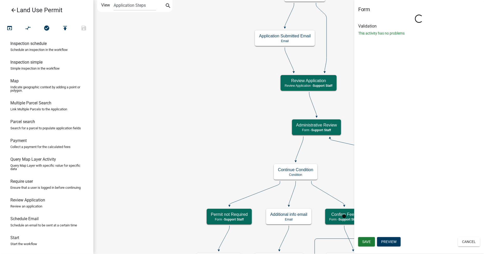
select select "BACAAB95-4761-470E-9B0D-34E4BF51F11A"
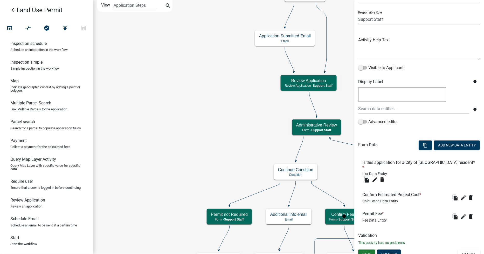
scroll to position [31, 0]
click at [460, 193] on icon "edit" at bounding box center [463, 196] width 6 height 6
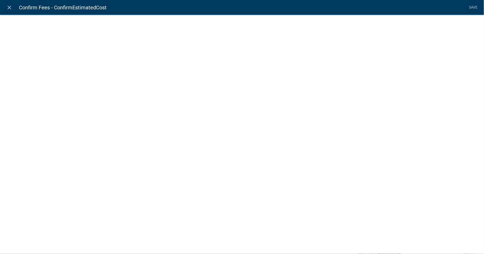
select select "calculated-value"
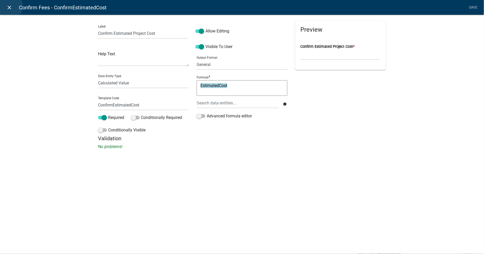
click at [10, 6] on icon "close" at bounding box center [9, 7] width 6 height 6
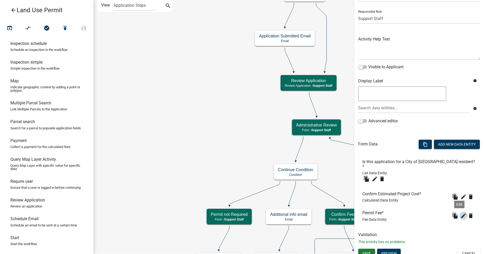
click at [460, 212] on icon "edit" at bounding box center [463, 215] width 6 height 6
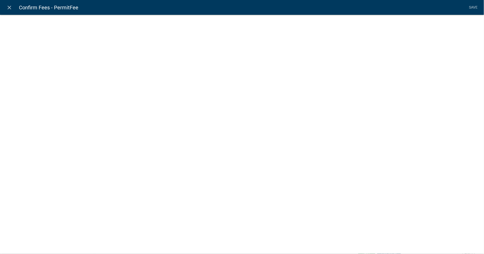
select select "fee"
select select "7: 3eaef01b-6113-4488-aa4c-be11cae00f38"
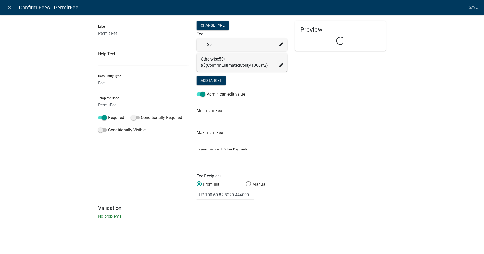
select select "d2a7ef14-b223-481f-bfbb-59cf5258b04c"
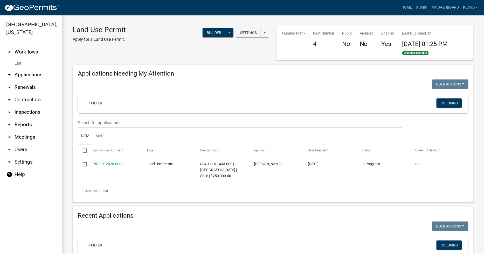
click at [30, 53] on link "arrow_drop_up Workflows" at bounding box center [31, 52] width 62 height 12
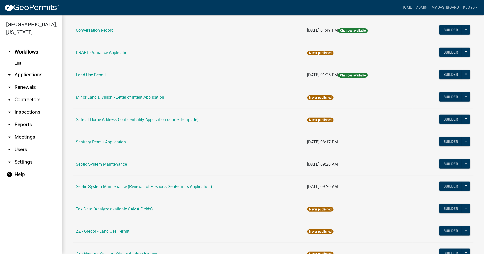
scroll to position [86, 0]
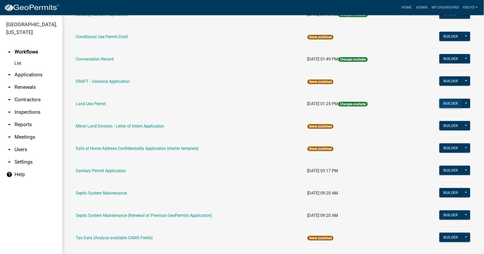
click at [447, 105] on button "Builder" at bounding box center [450, 103] width 23 height 9
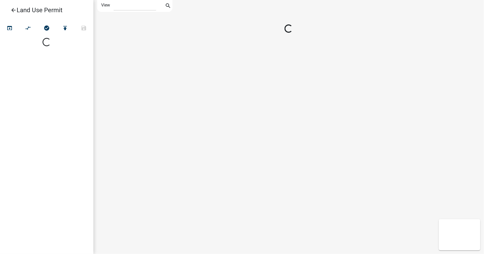
select select "1"
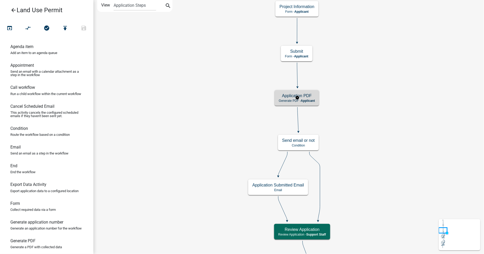
click at [297, 95] on h5 "Application PDF" at bounding box center [297, 95] width 36 height 5
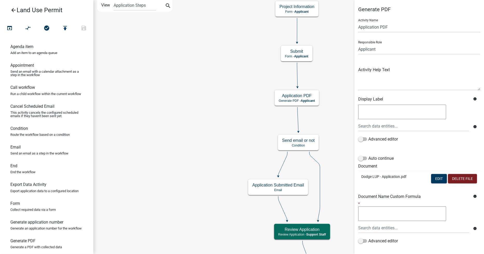
click at [13, 10] on icon "arrow_back" at bounding box center [13, 10] width 6 height 7
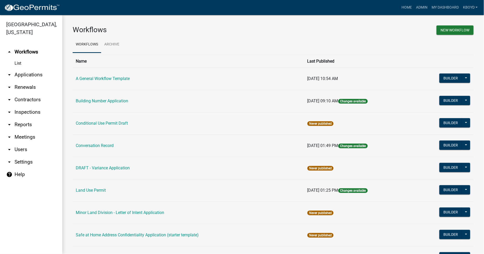
click at [21, 73] on link "arrow_drop_down Applications" at bounding box center [31, 74] width 62 height 12
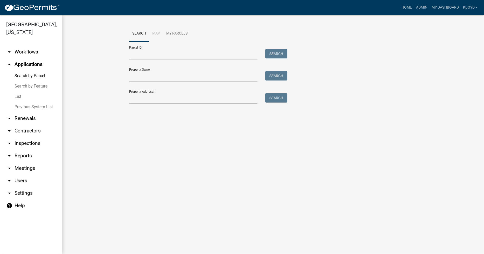
click at [19, 96] on link "List" at bounding box center [31, 96] width 62 height 10
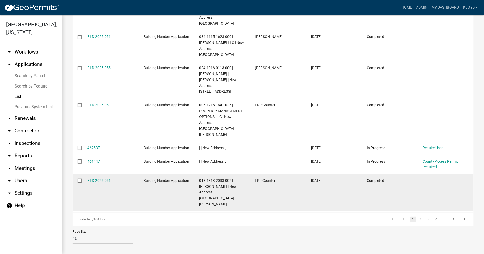
scroll to position [212, 0]
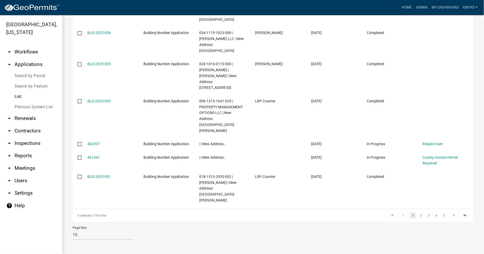
click at [22, 75] on link "Search by Parcel" at bounding box center [31, 76] width 62 height 10
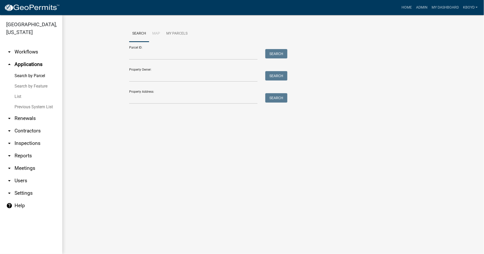
click at [22, 87] on link "Search by Feature" at bounding box center [31, 86] width 62 height 10
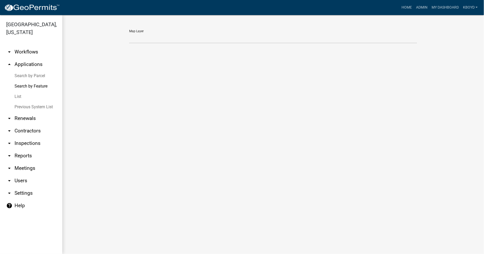
click at [17, 97] on link "List" at bounding box center [31, 96] width 62 height 10
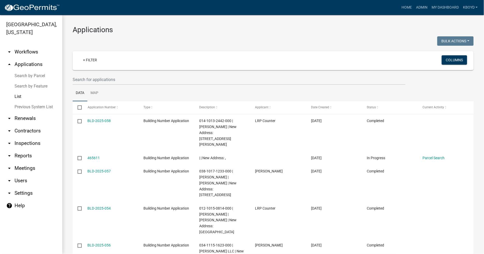
click at [46, 106] on link "Previous System List" at bounding box center [31, 107] width 62 height 10
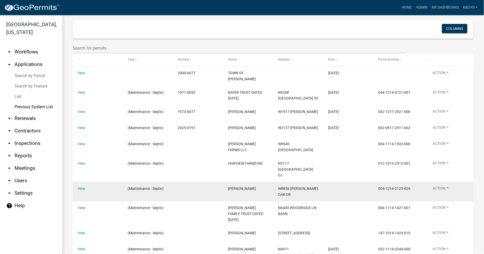
scroll to position [68, 0]
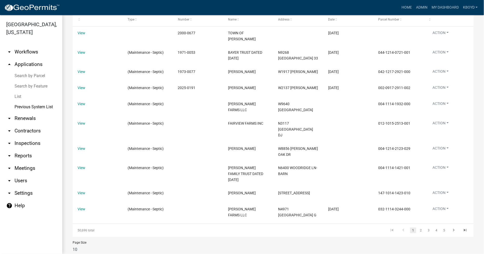
click at [19, 63] on link "arrow_drop_up Applications" at bounding box center [31, 64] width 62 height 12
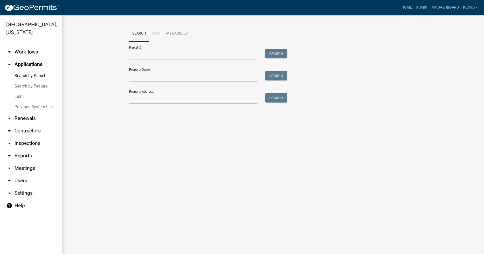
click at [24, 51] on link "arrow_drop_down Workflows" at bounding box center [31, 52] width 62 height 12
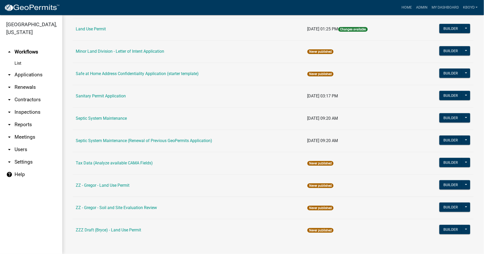
scroll to position [163, 0]
